Goal: Find specific page/section: Find specific page/section

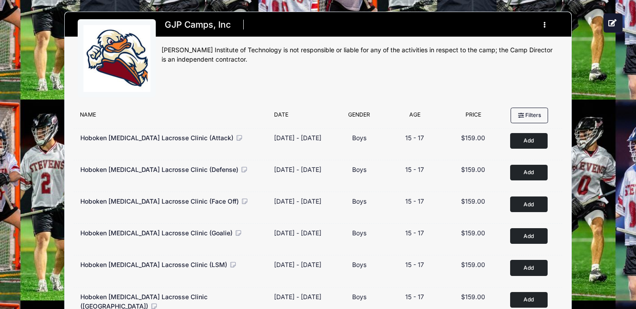
click at [541, 29] on button "button" at bounding box center [546, 25] width 24 height 16
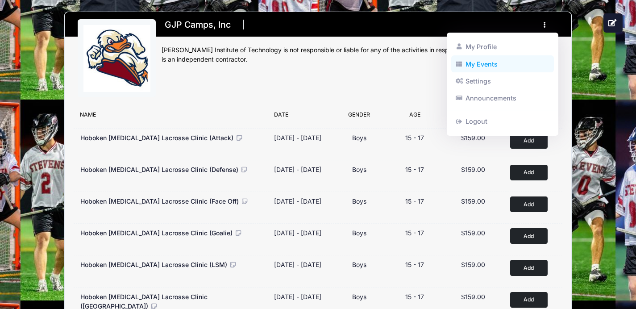
click at [518, 63] on link "My Events" at bounding box center [502, 63] width 103 height 17
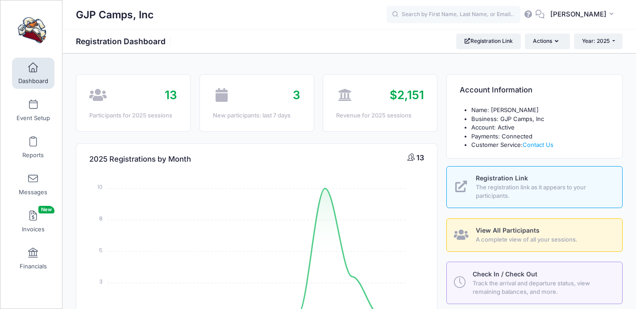
select select
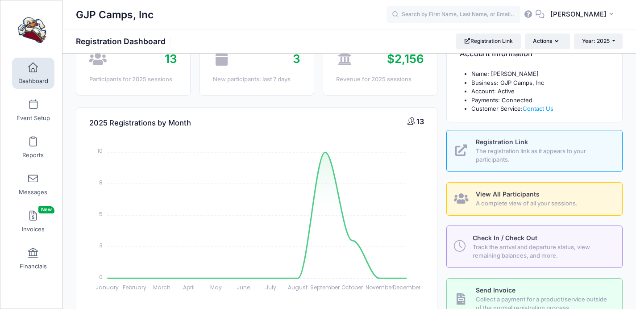
scroll to position [27, 0]
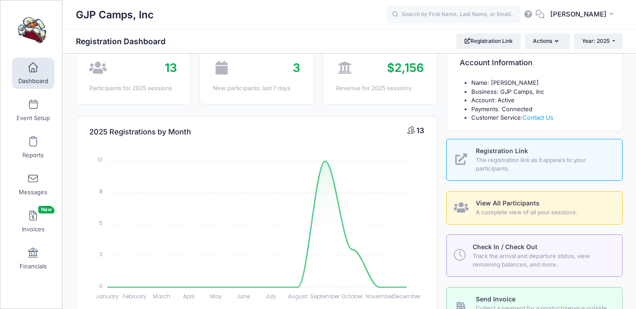
click at [523, 212] on span "A complete view of all your sessions." at bounding box center [544, 212] width 137 height 9
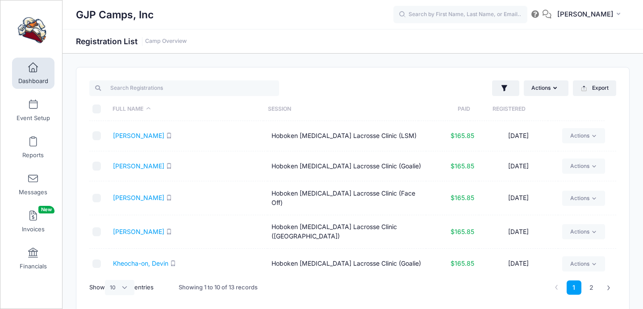
select select "10"
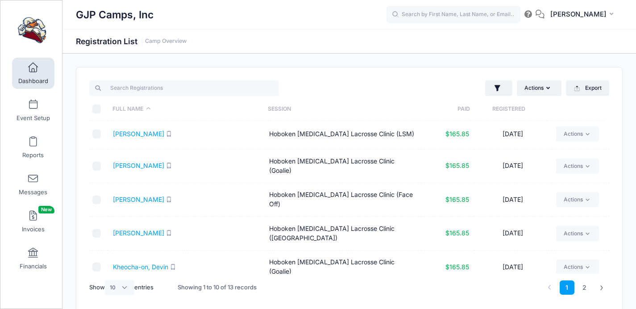
scroll to position [4, 0]
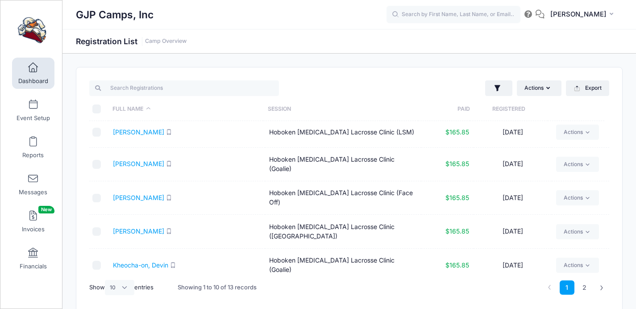
click at [504, 111] on th "Registered" at bounding box center [509, 109] width 78 height 24
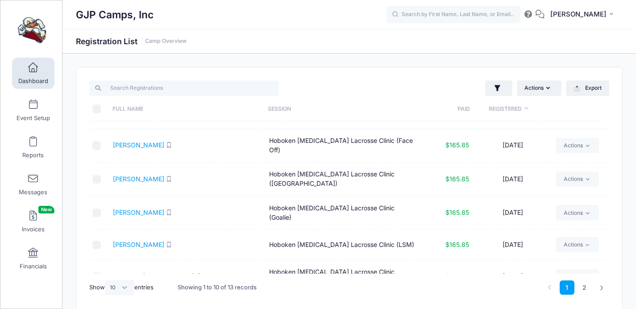
scroll to position [0, 0]
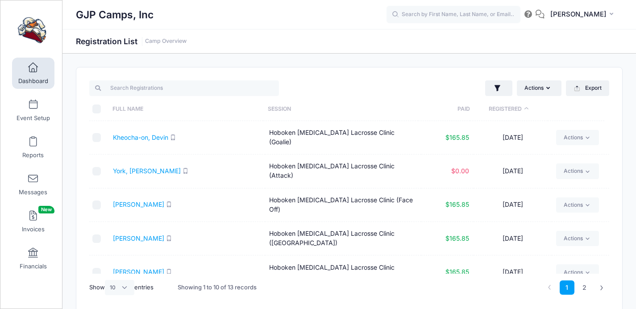
click at [20, 77] on span "Dashboard" at bounding box center [33, 81] width 30 height 8
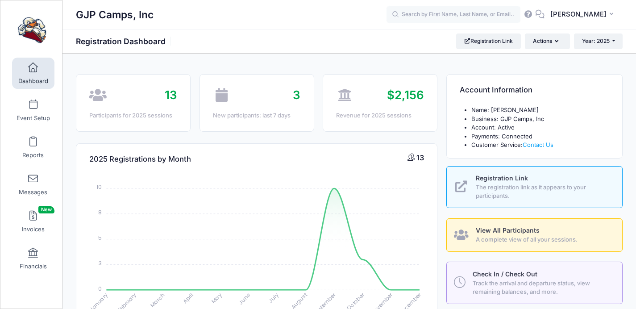
select select
